Goal: Book appointment/travel/reservation

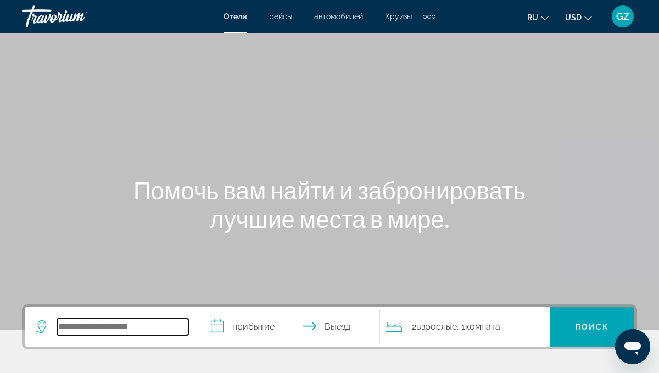
click at [96, 326] on input "Search widget" at bounding box center [122, 327] width 131 height 16
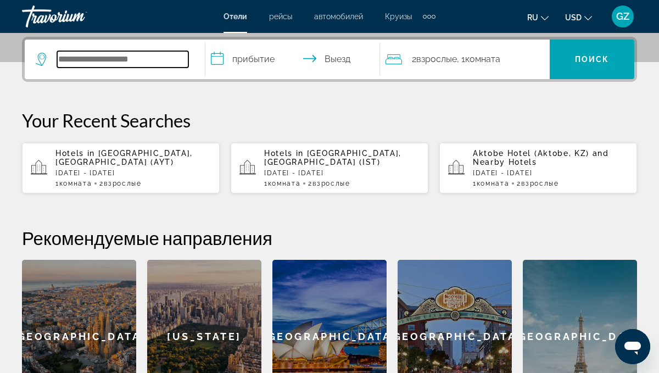
scroll to position [269, 0]
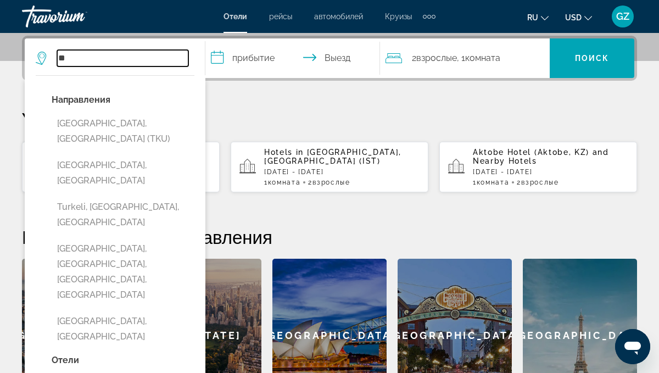
type input "*"
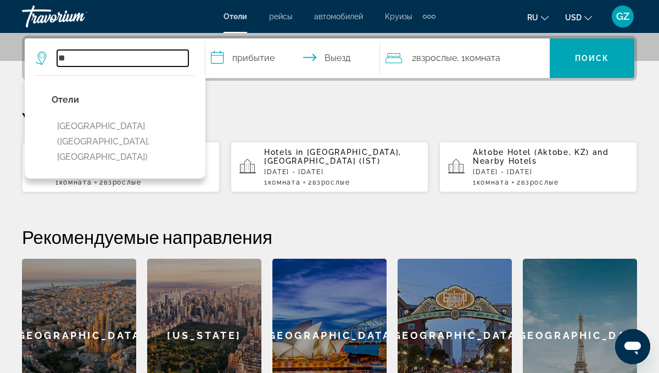
type input "*"
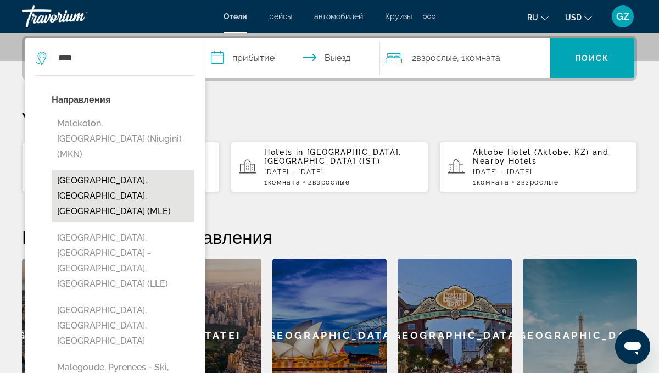
click at [132, 170] on button "[GEOGRAPHIC_DATA], [GEOGRAPHIC_DATA], [GEOGRAPHIC_DATA] (MLE)" at bounding box center [123, 196] width 143 height 52
type input "**********"
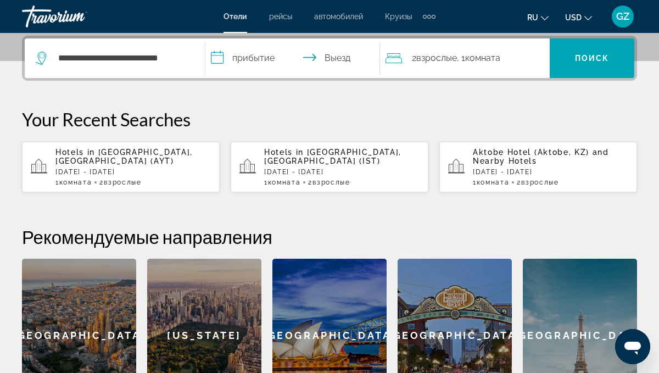
click at [265, 61] on input "**********" at bounding box center [295, 59] width 180 height 43
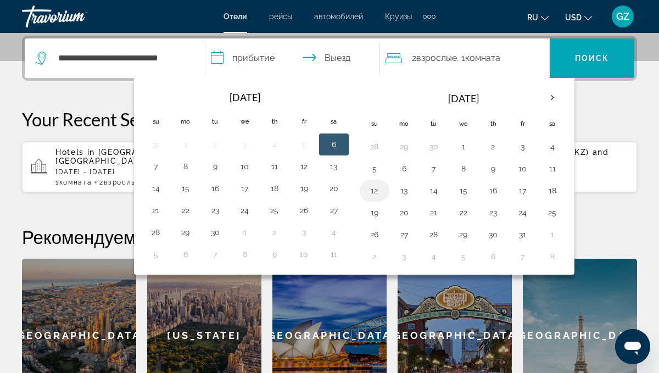
click at [376, 184] on button "12" at bounding box center [375, 190] width 18 height 15
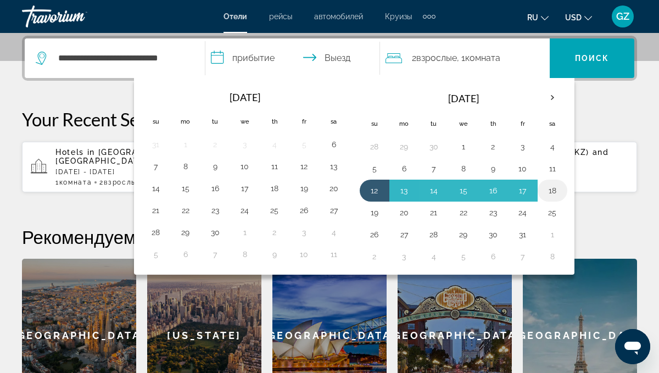
click at [558, 192] on button "18" at bounding box center [553, 190] width 18 height 15
type input "**********"
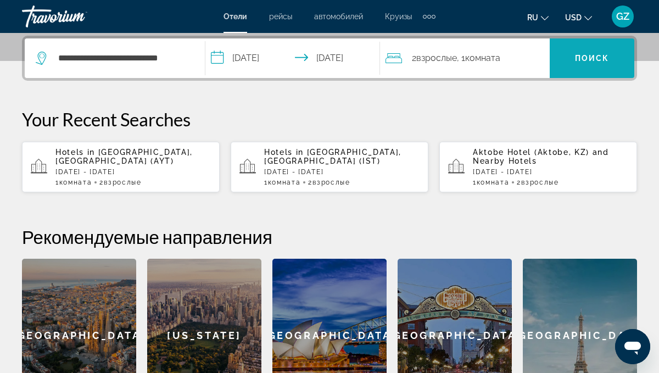
click at [582, 57] on span "Поиск" at bounding box center [592, 58] width 35 height 9
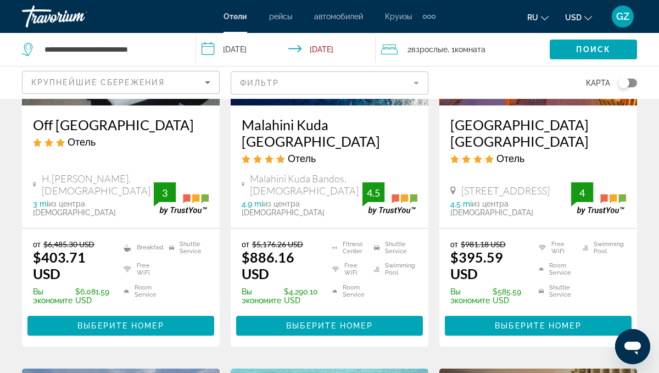
scroll to position [214, 0]
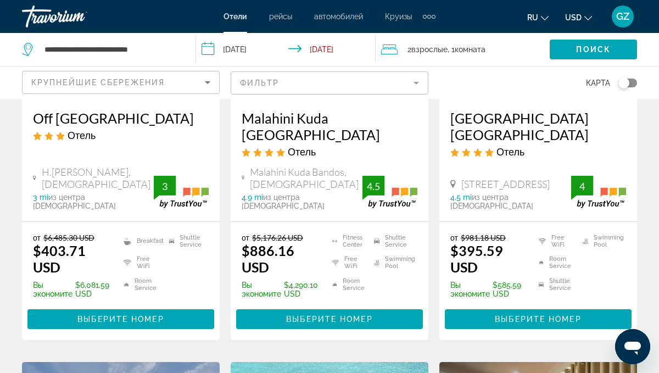
click at [75, 90] on div "Крупнейшие сбережения" at bounding box center [120, 86] width 179 height 31
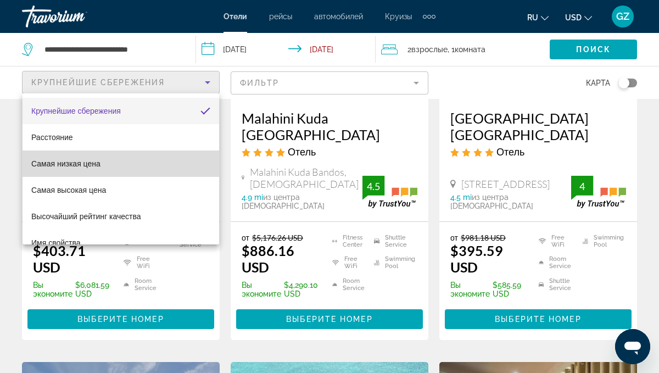
click at [35, 169] on span "Самая низкая цена" at bounding box center [65, 163] width 69 height 13
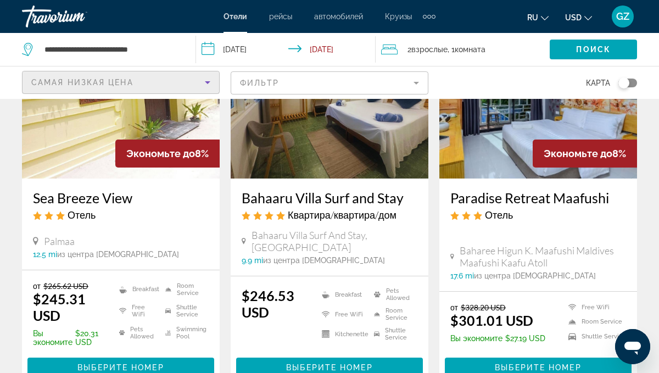
scroll to position [143, 0]
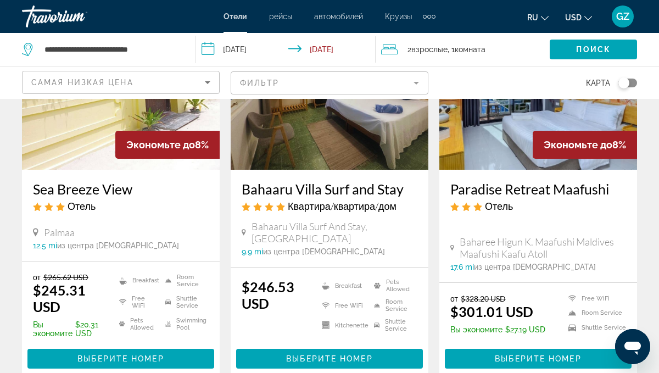
click at [278, 86] on mat-form-field "Фильтр" at bounding box center [330, 82] width 198 height 23
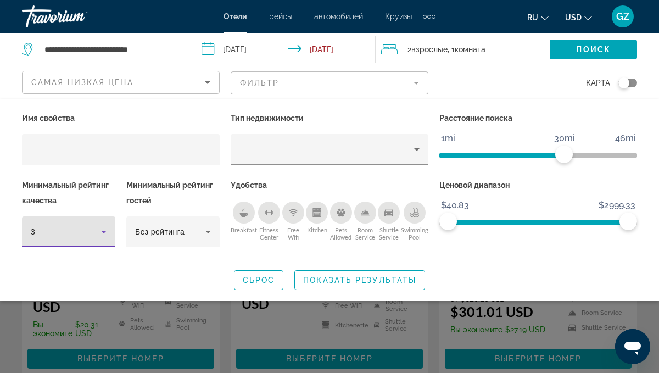
click at [45, 237] on div "3" at bounding box center [66, 231] width 70 height 13
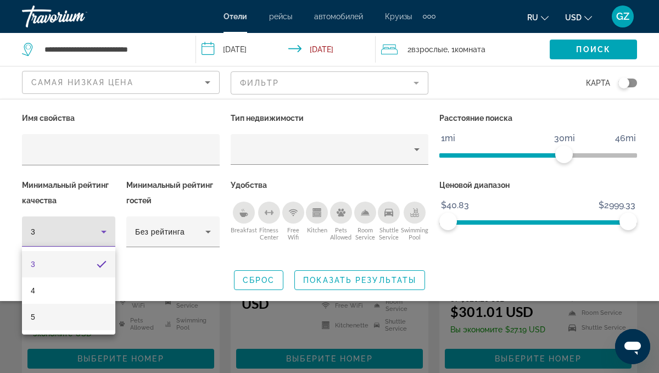
click at [29, 320] on mat-option "5" at bounding box center [68, 317] width 93 height 26
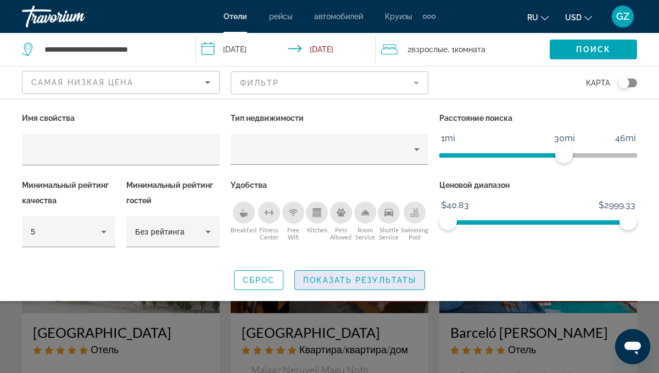
click at [354, 282] on span "Показать результаты" at bounding box center [359, 280] width 113 height 9
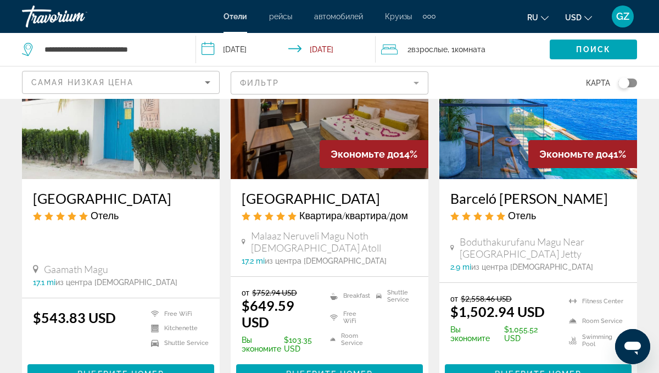
scroll to position [135, 0]
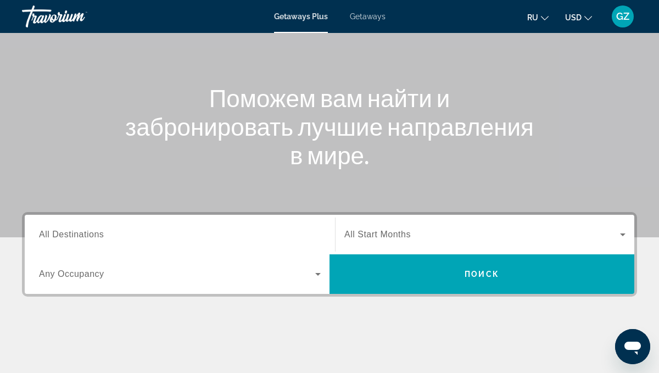
scroll to position [93, 0]
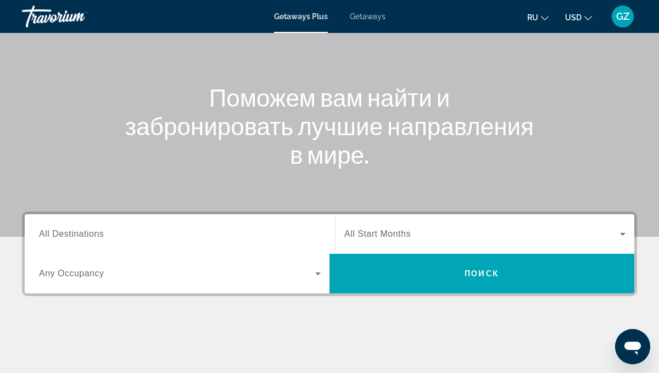
click at [79, 242] on div "Search widget" at bounding box center [180, 234] width 282 height 31
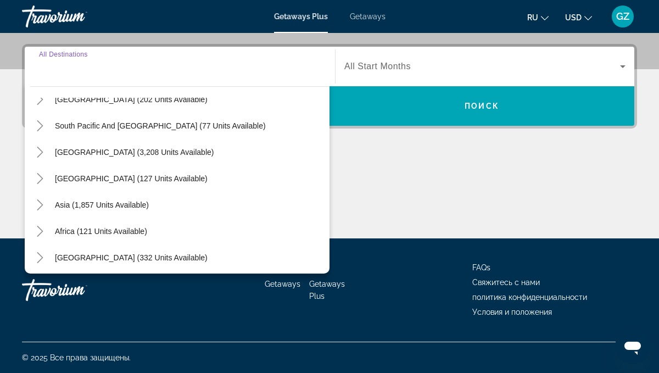
scroll to position [178, 0]
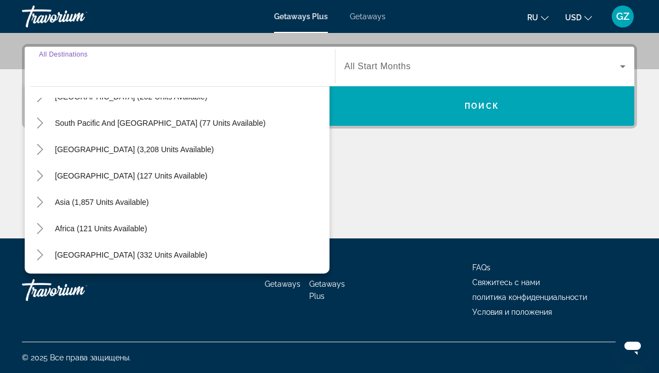
click at [102, 205] on span "Asia (1,857 units available)" at bounding box center [102, 202] width 94 height 9
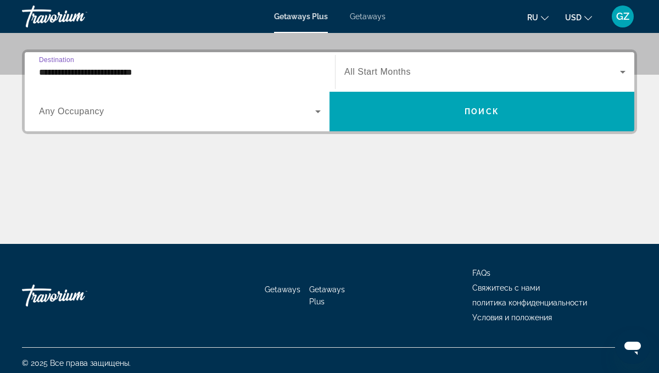
scroll to position [250, 0]
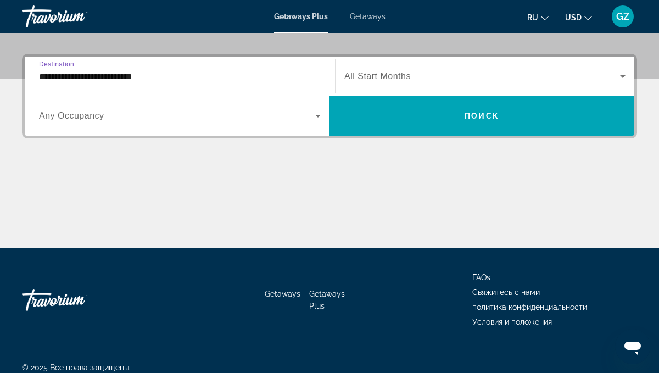
click at [165, 82] on input "**********" at bounding box center [180, 76] width 282 height 13
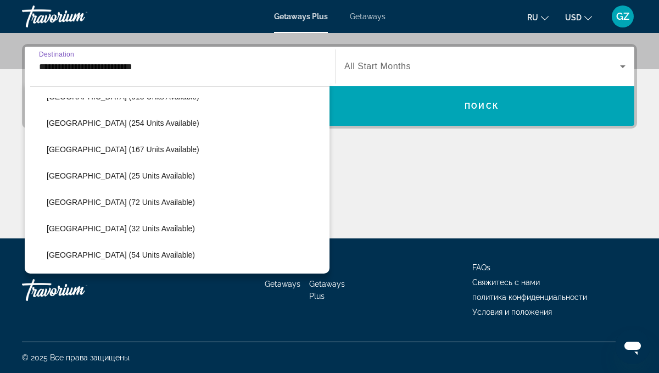
scroll to position [390, 0]
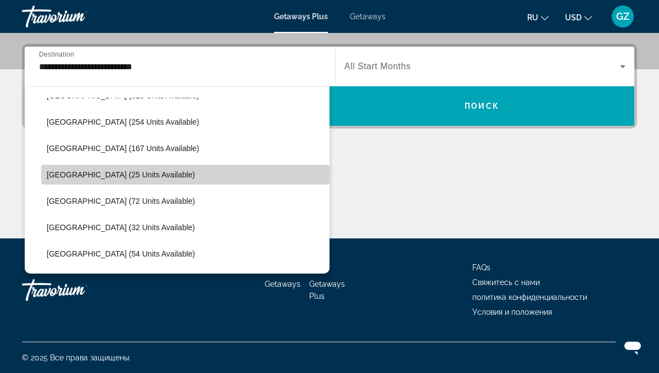
click at [104, 176] on span "[GEOGRAPHIC_DATA] (25 units available)" at bounding box center [121, 174] width 148 height 9
type input "**********"
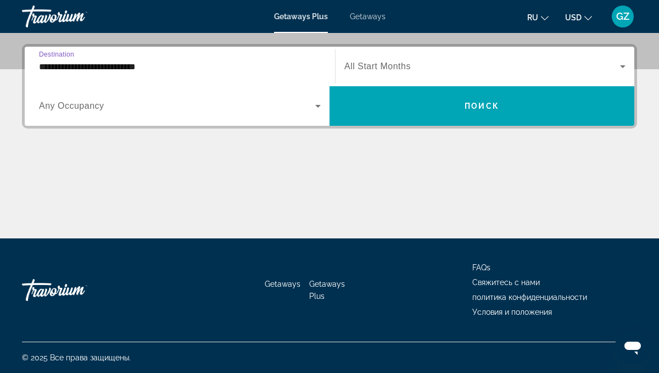
click at [112, 114] on div "Search widget" at bounding box center [180, 106] width 282 height 31
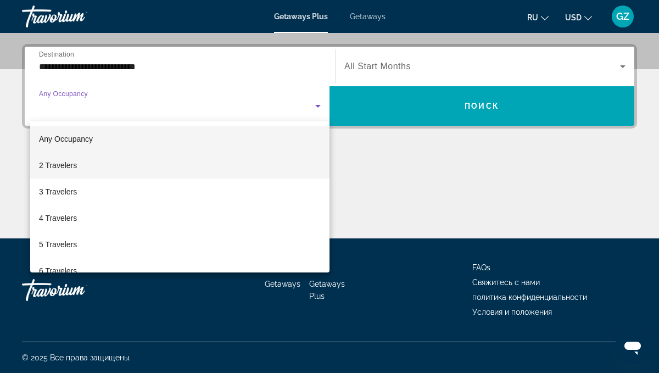
click at [60, 163] on span "2 Travelers" at bounding box center [58, 165] width 38 height 13
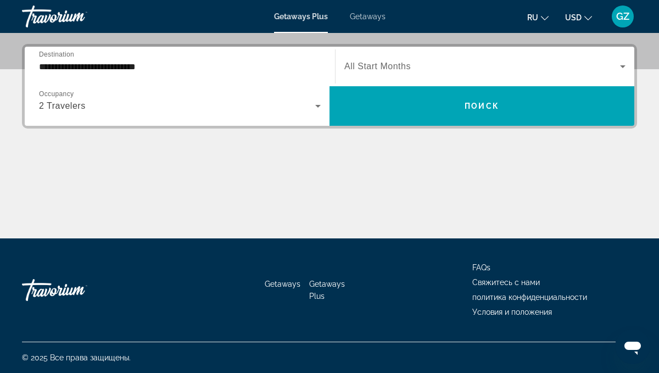
click at [400, 75] on div "Search widget" at bounding box center [484, 66] width 281 height 31
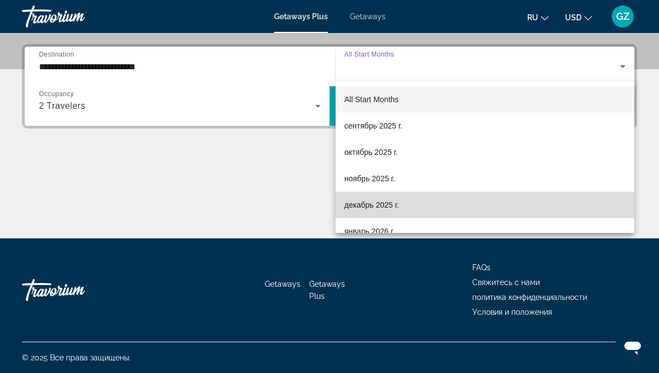
click at [357, 213] on mat-option "декабрь 2025 г." at bounding box center [485, 205] width 299 height 26
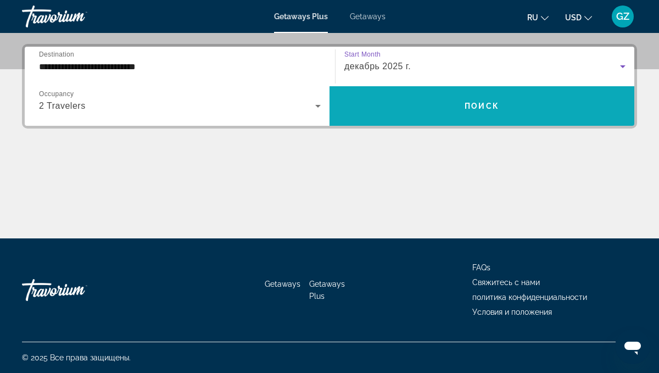
click at [454, 112] on span "Search widget" at bounding box center [482, 106] width 305 height 26
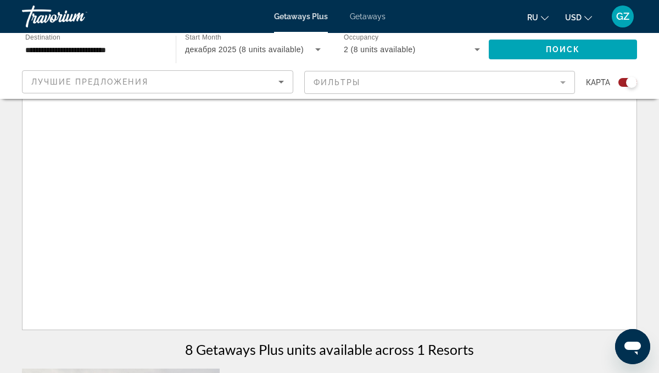
scroll to position [83, 0]
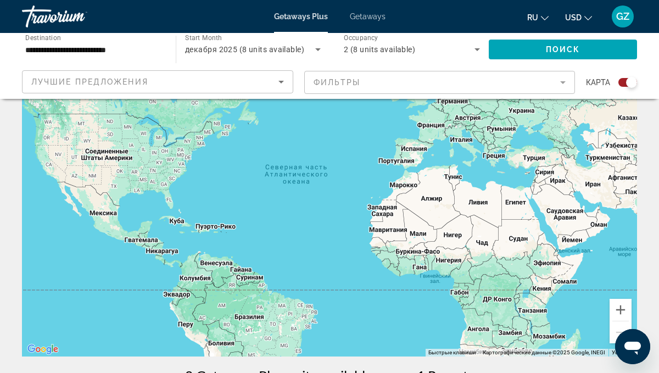
click at [625, 82] on div "Search widget" at bounding box center [627, 82] width 19 height 9
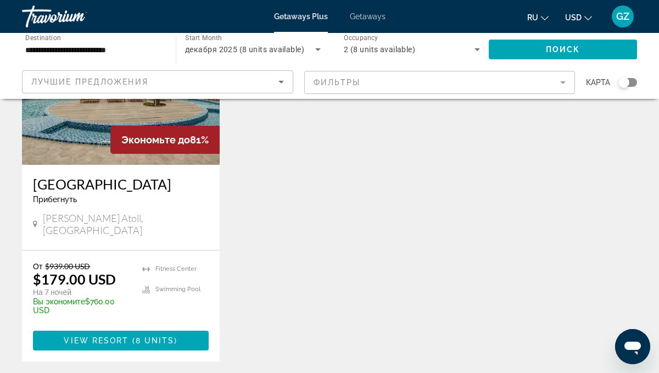
scroll to position [152, 0]
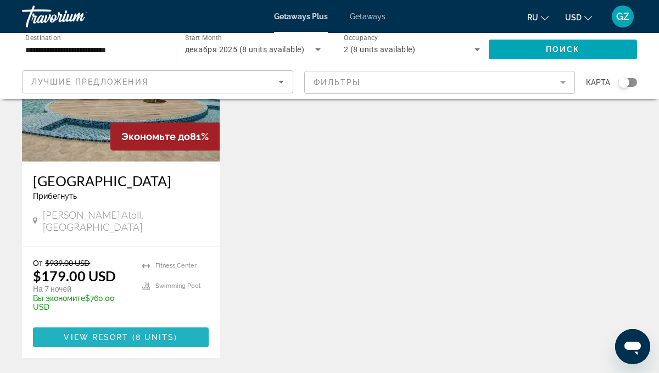
click at [137, 333] on span "8 units" at bounding box center [155, 337] width 39 height 9
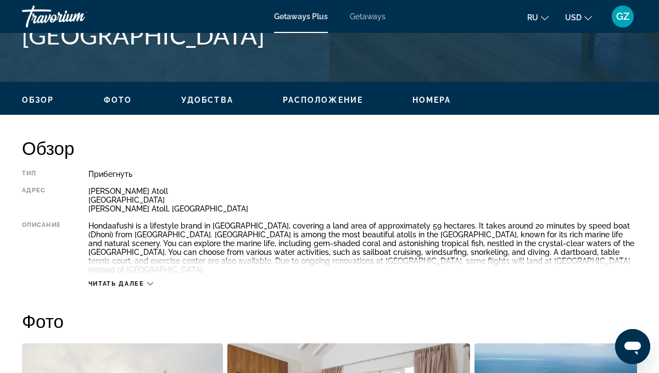
scroll to position [471, 0]
